Goal: Entertainment & Leisure: Consume media (video, audio)

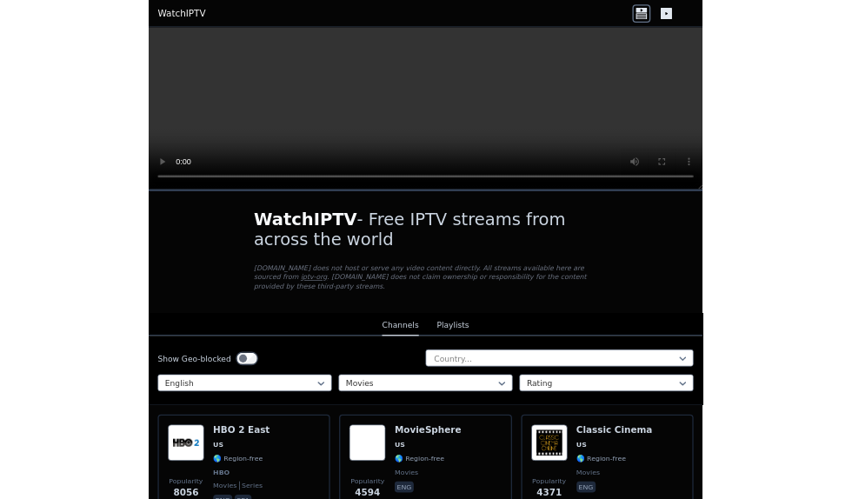
scroll to position [919, 0]
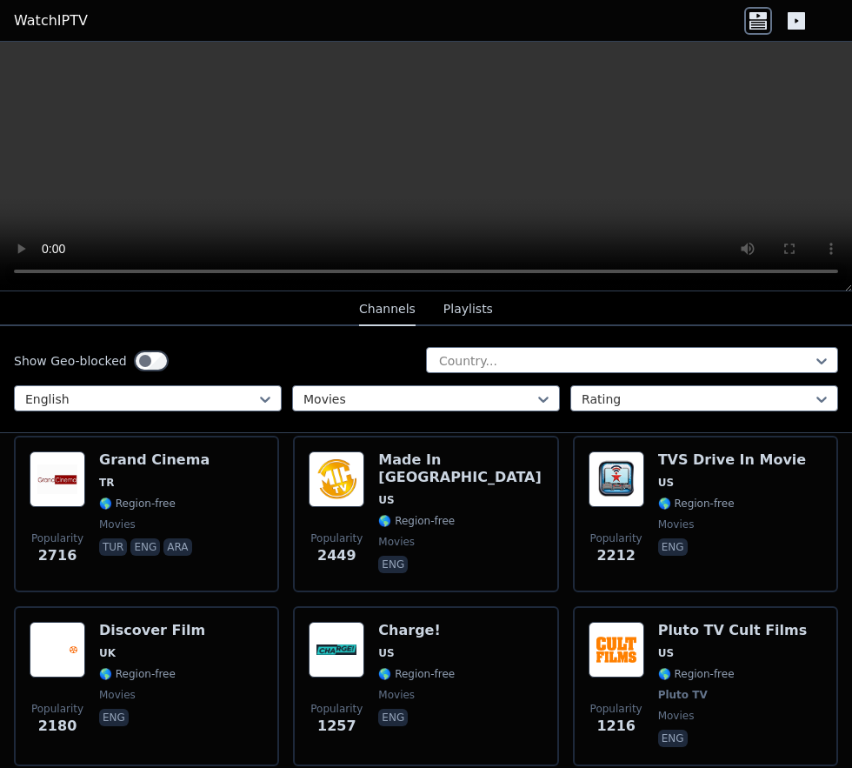
scroll to position [377, 0]
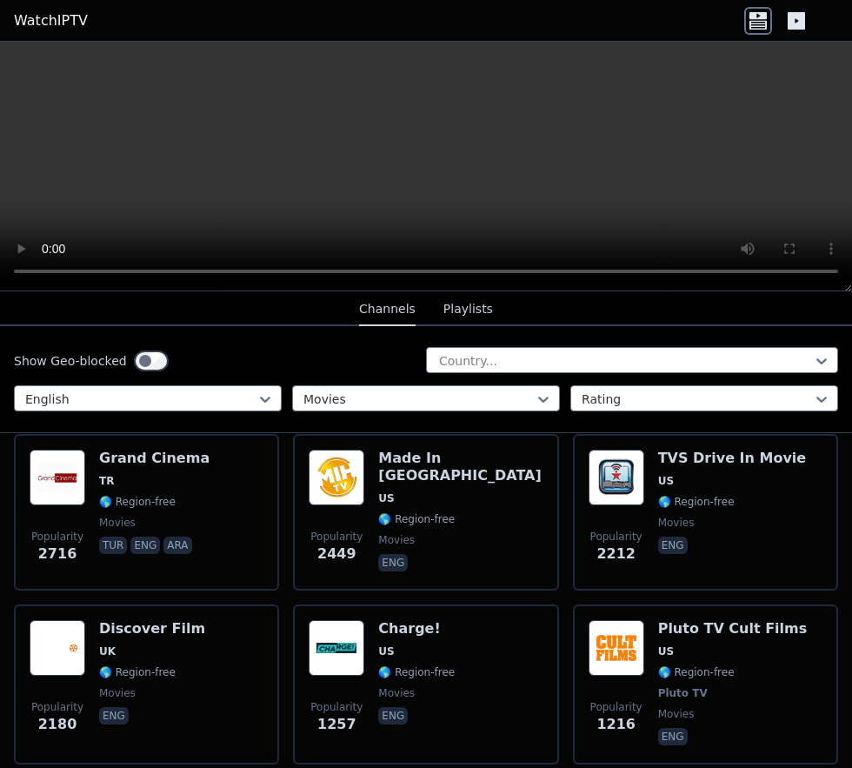
click at [139, 498] on span "movies" at bounding box center [152, 693] width 106 height 14
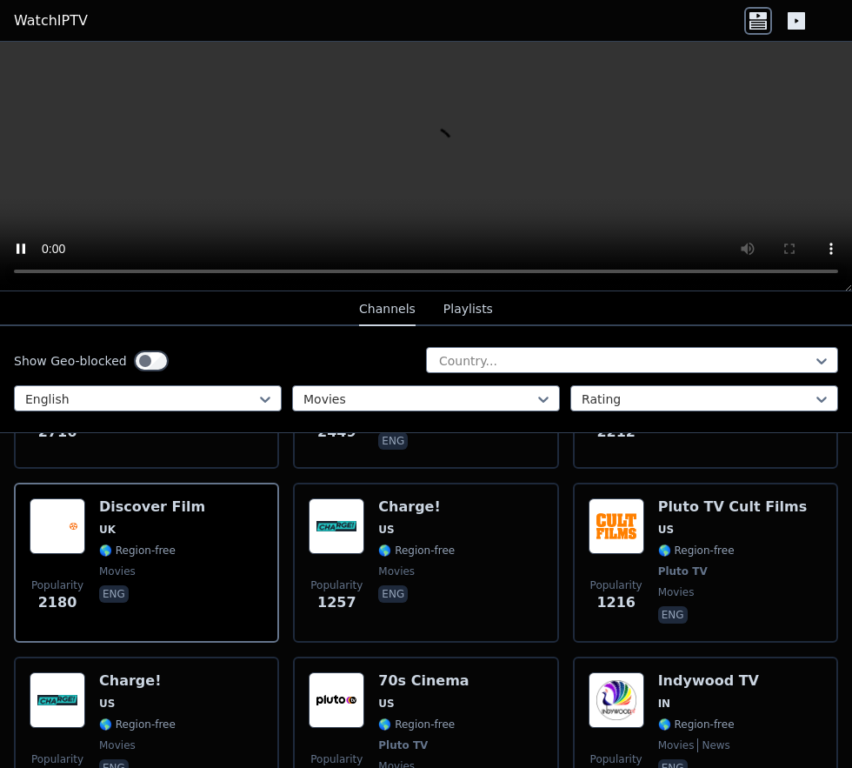
scroll to position [496, 0]
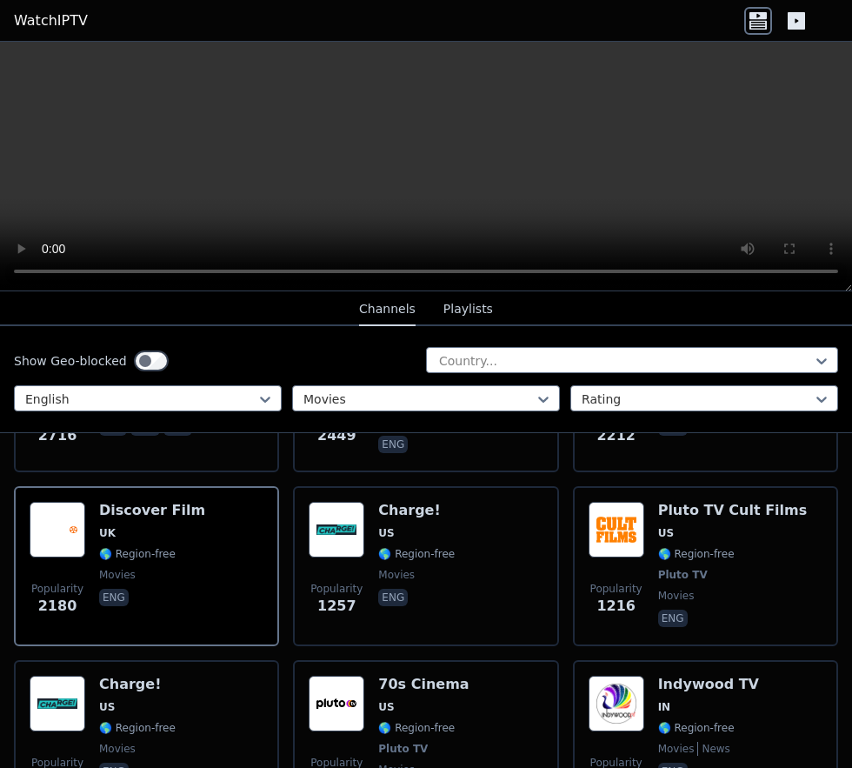
click at [702, 498] on span "Pluto TV" at bounding box center [733, 575] width 150 height 14
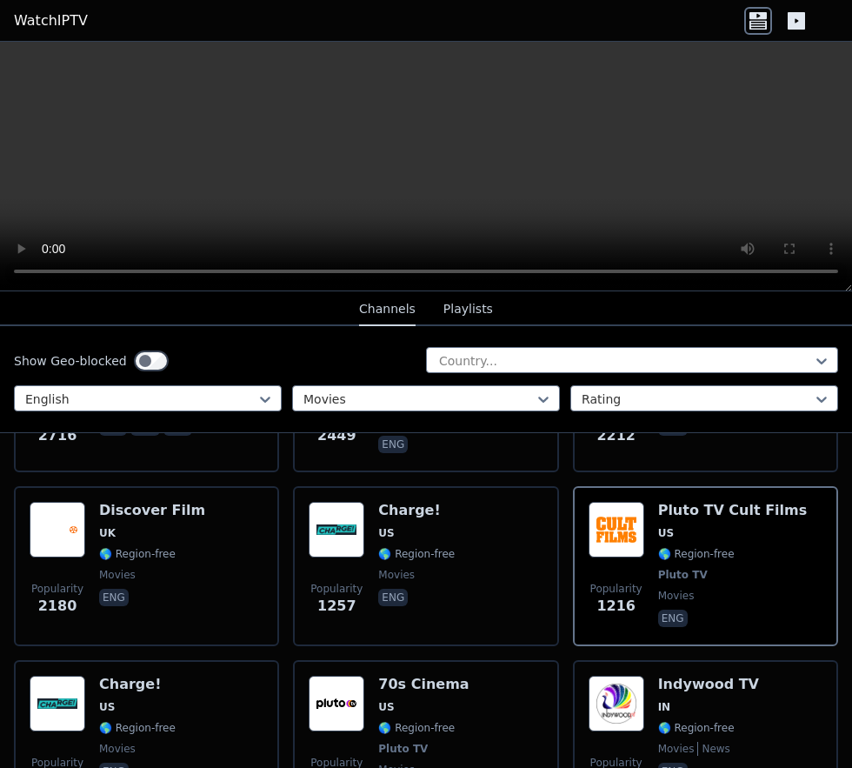
click at [120, 498] on div "Discover Film UK 🌎 Region-free movies eng" at bounding box center [152, 566] width 106 height 129
